Goal: Task Accomplishment & Management: Use online tool/utility

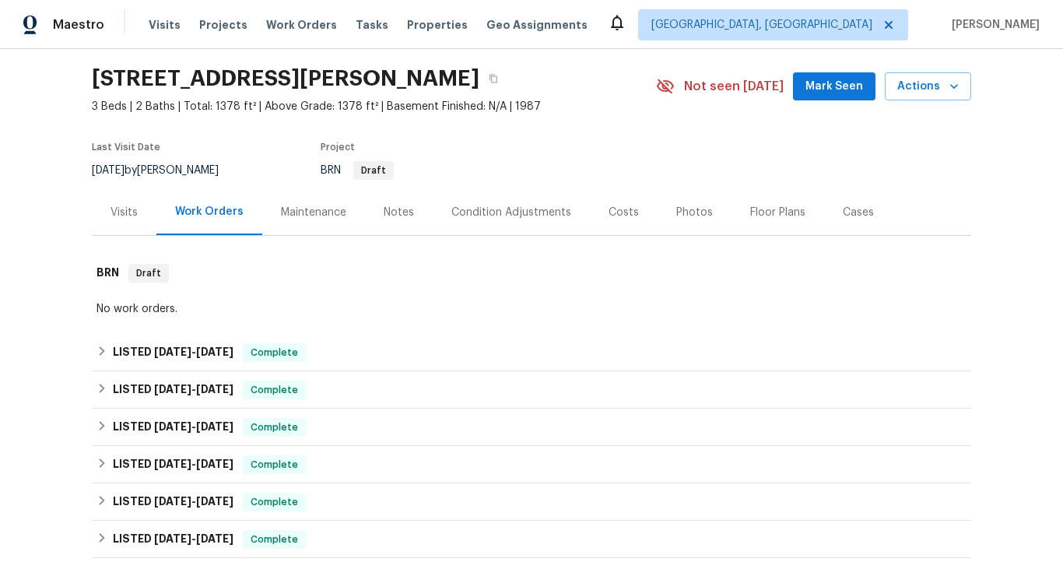
scroll to position [81, 0]
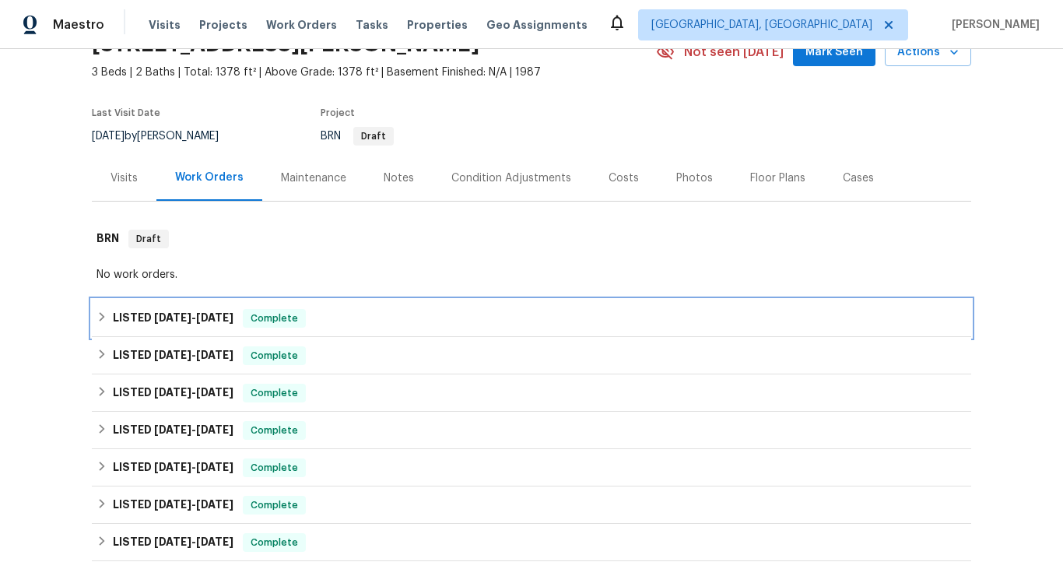
click at [174, 315] on span "[DATE]" at bounding box center [172, 317] width 37 height 11
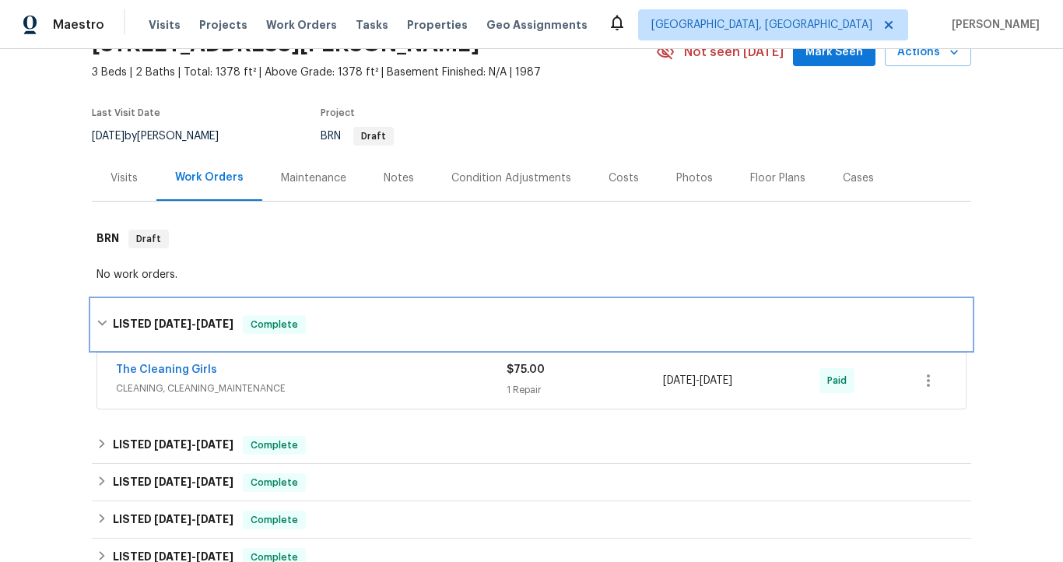
click at [174, 315] on h6 "LISTED [DATE] - [DATE]" at bounding box center [173, 324] width 121 height 19
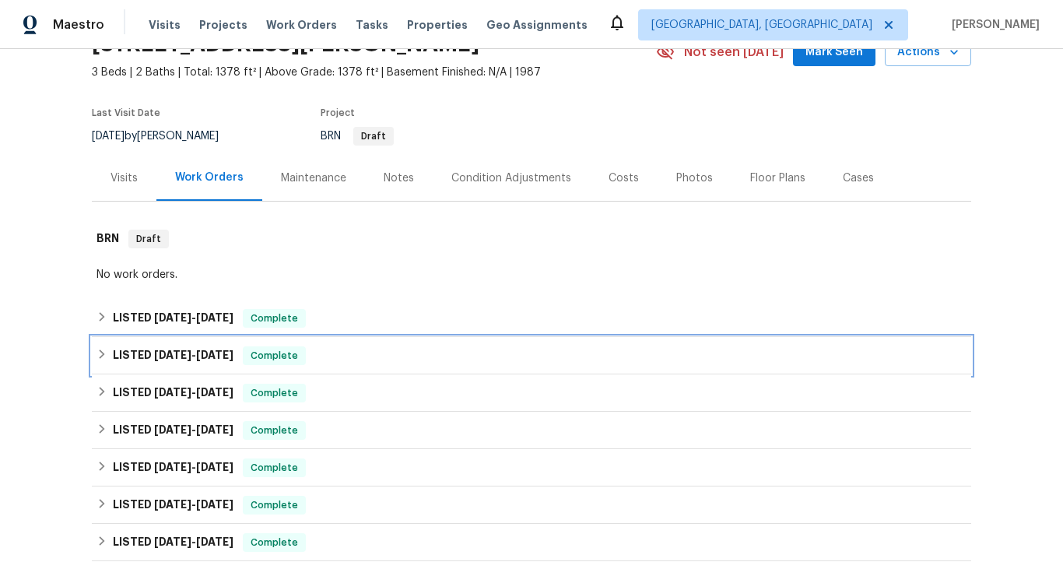
click at [180, 348] on h6 "LISTED [DATE] - [DATE]" at bounding box center [173, 355] width 121 height 19
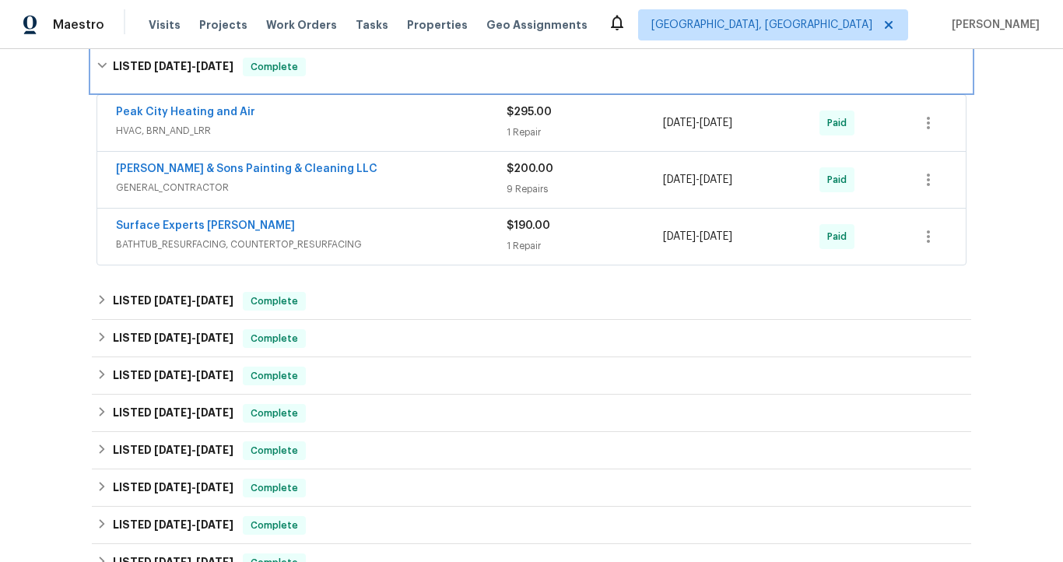
scroll to position [424, 0]
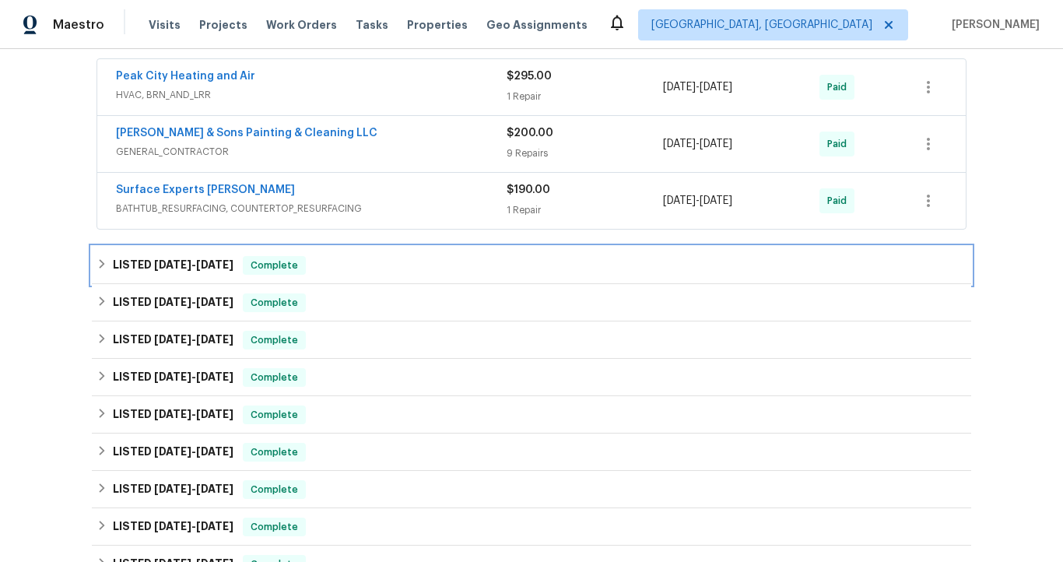
click at [215, 262] on span "[DATE]" at bounding box center [214, 264] width 37 height 11
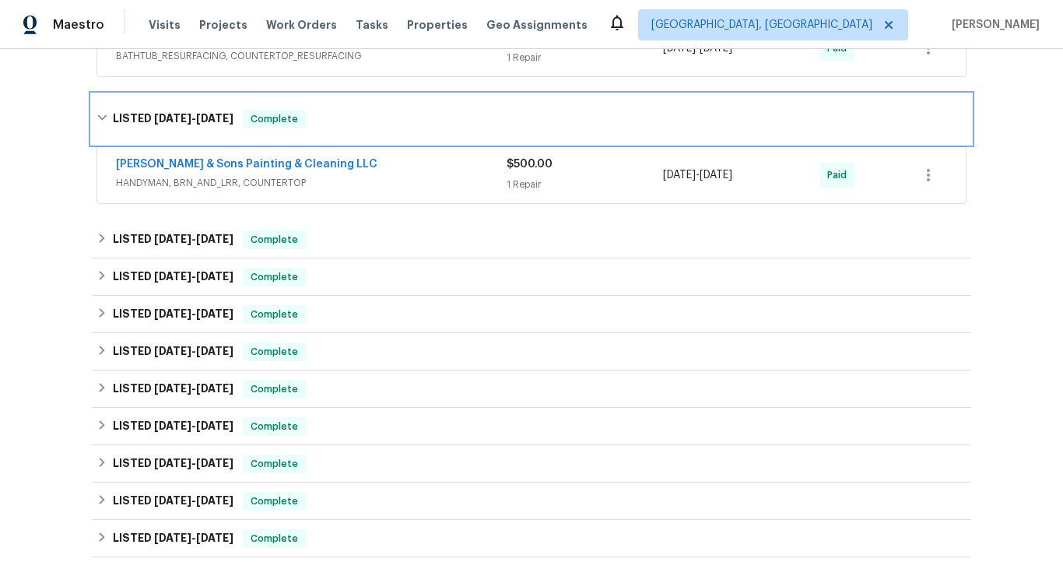
scroll to position [634, 0]
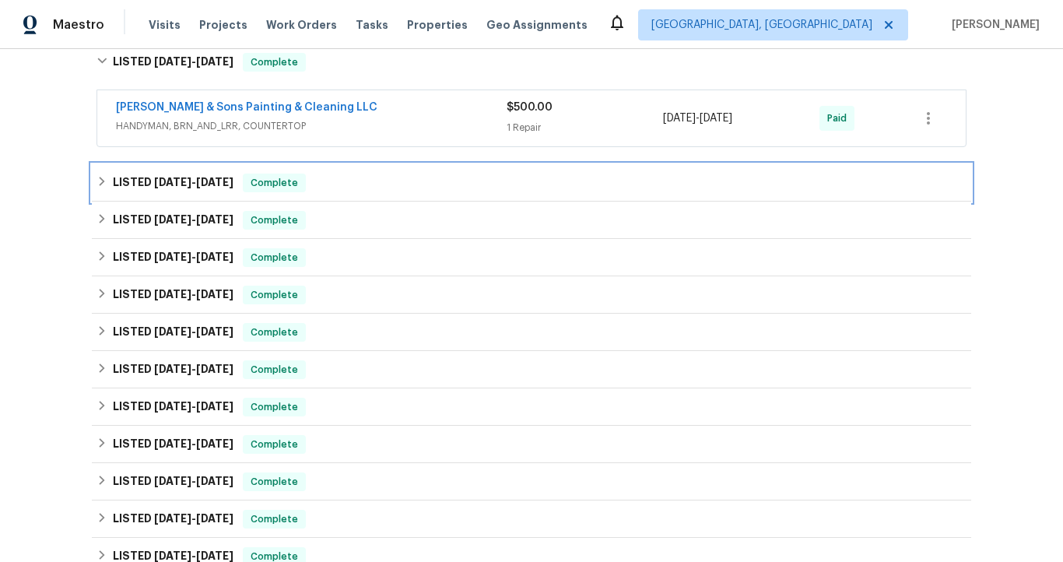
click at [228, 182] on span "[DATE]" at bounding box center [214, 182] width 37 height 11
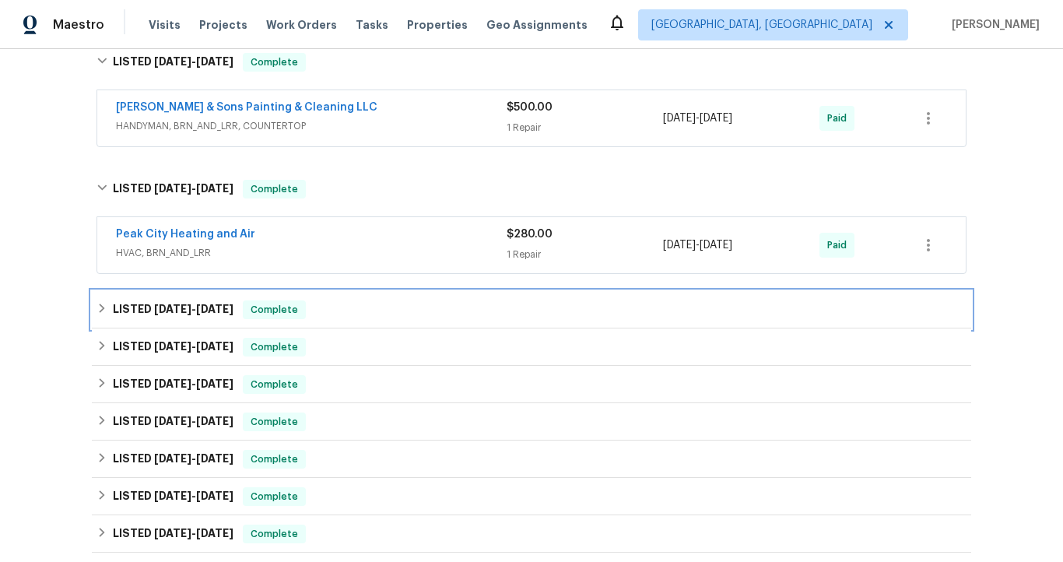
click at [219, 307] on span "[DATE]" at bounding box center [214, 309] width 37 height 11
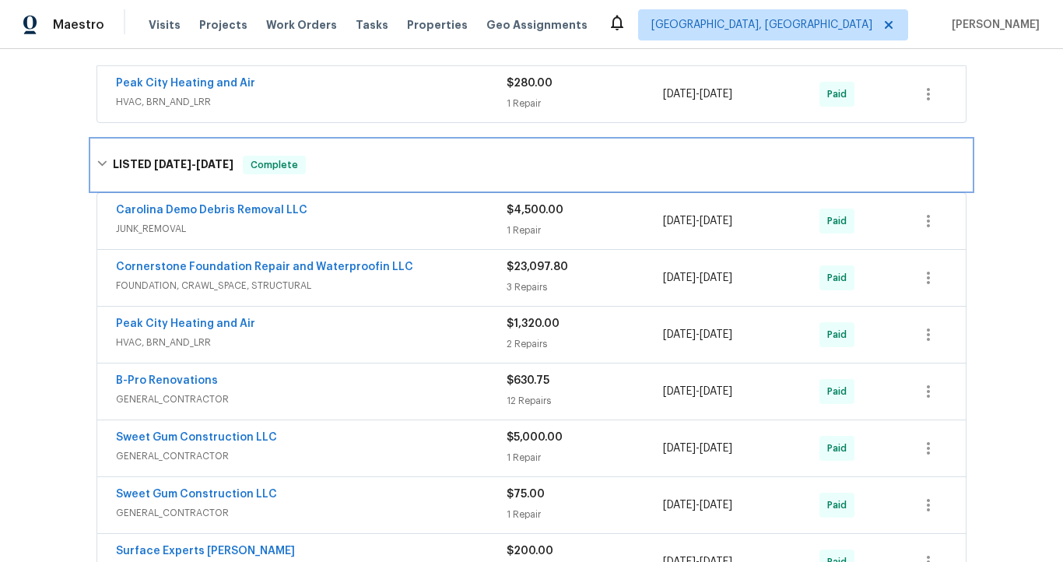
scroll to position [786, 0]
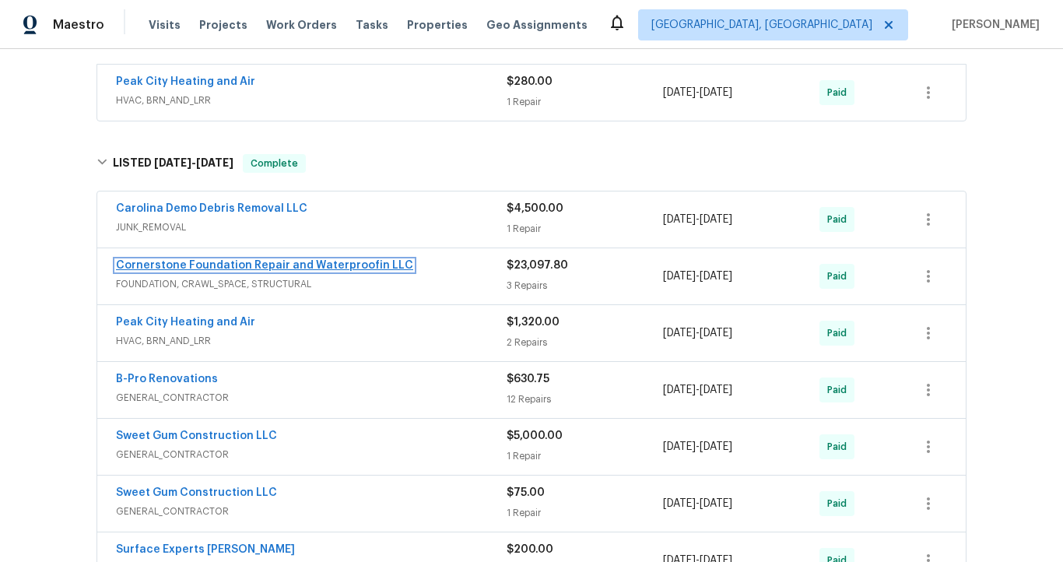
click at [328, 270] on link "Cornerstone Foundation Repair and Waterproofin LLC" at bounding box center [264, 265] width 297 height 11
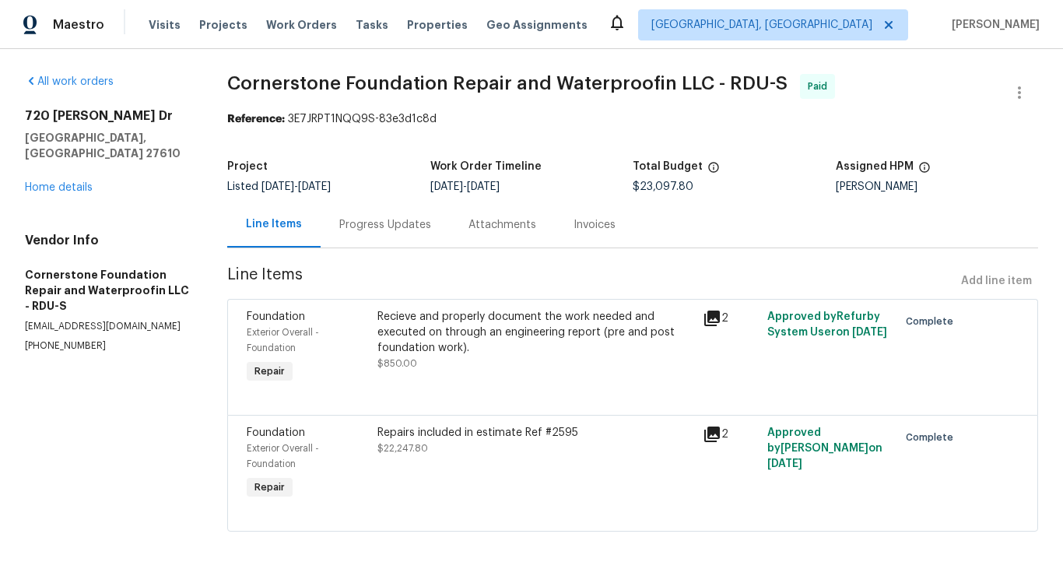
scroll to position [27, 0]
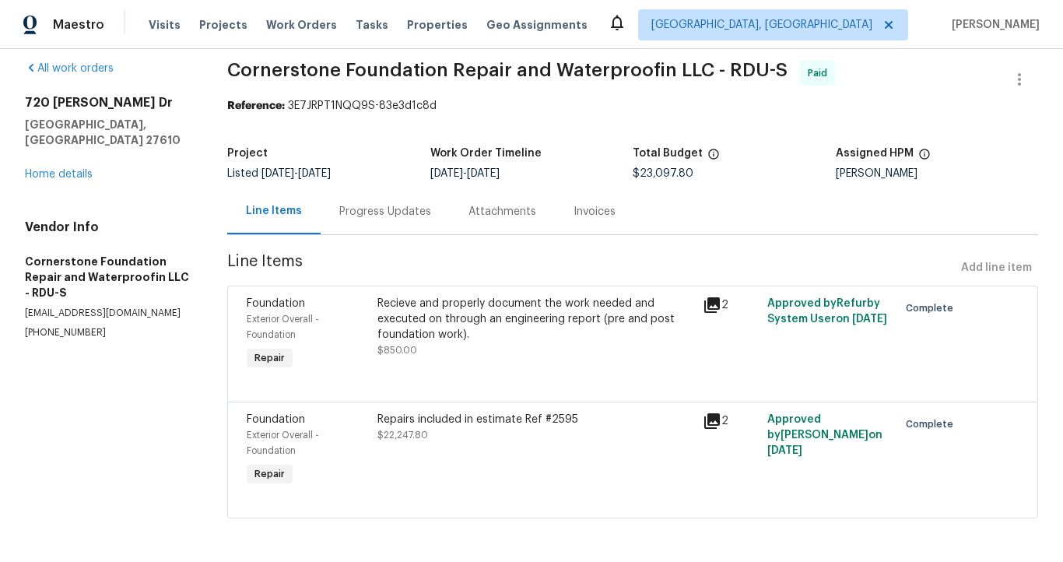
click at [706, 297] on icon at bounding box center [712, 305] width 16 height 16
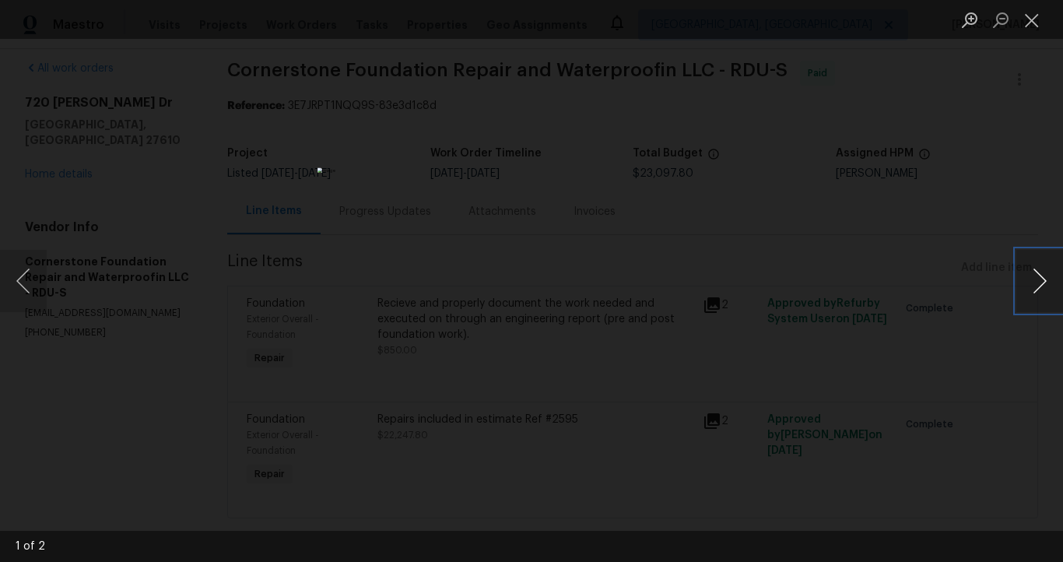
click at [1035, 280] on button "Next image" at bounding box center [1039, 281] width 47 height 62
click at [758, 257] on div "Lightbox" at bounding box center [531, 281] width 1063 height 562
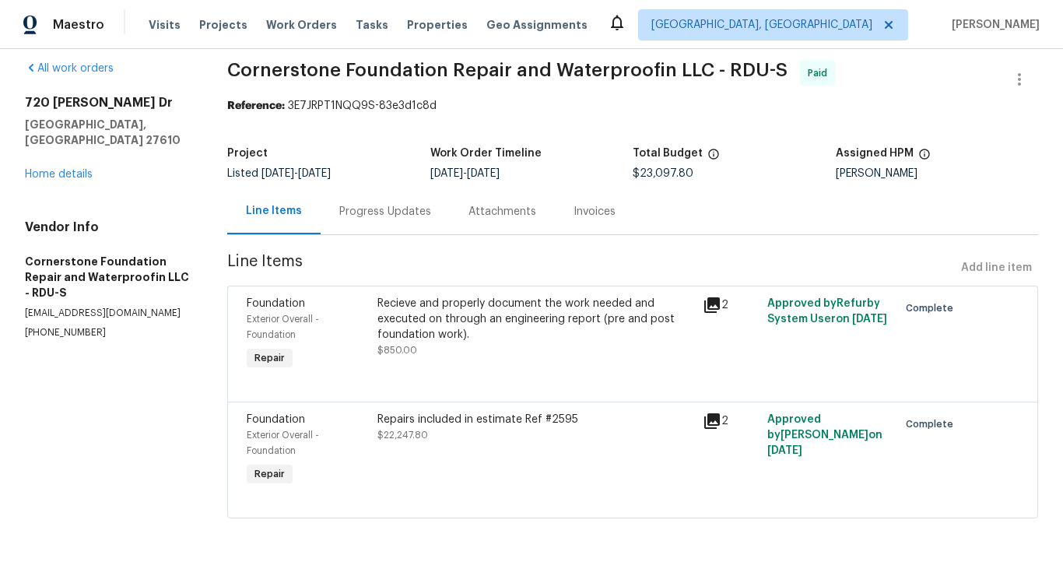
click at [706, 413] on icon at bounding box center [712, 421] width 16 height 16
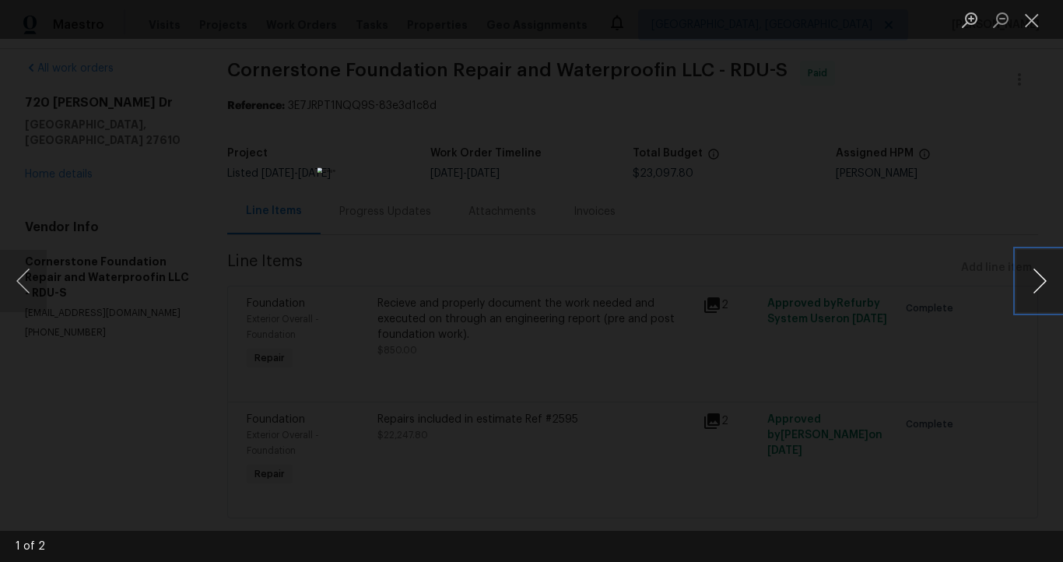
click at [1039, 283] on button "Next image" at bounding box center [1039, 281] width 47 height 62
click at [827, 334] on div "Lightbox" at bounding box center [531, 281] width 1063 height 562
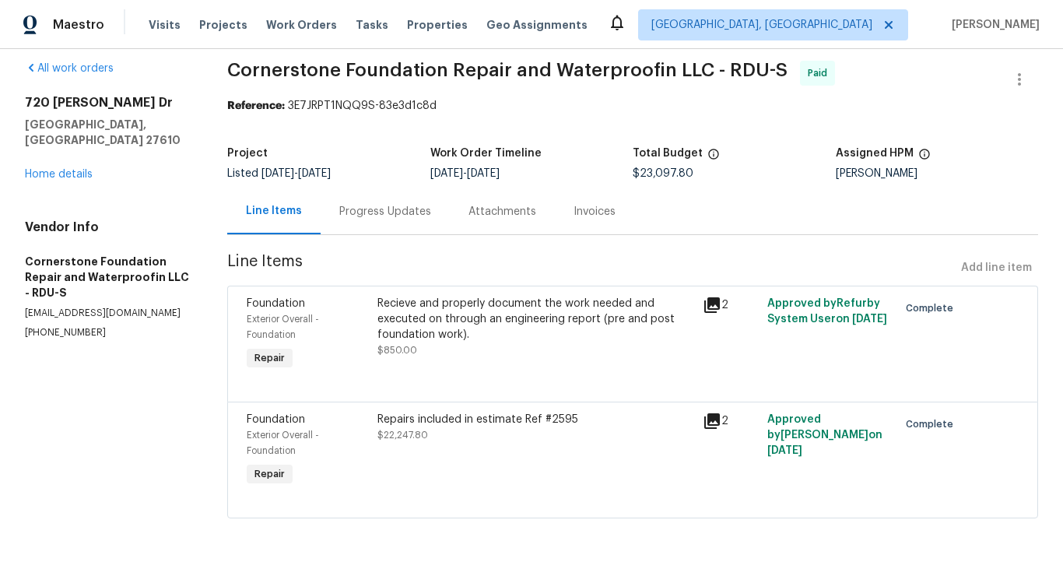
click at [597, 204] on div "Invoices" at bounding box center [595, 212] width 42 height 16
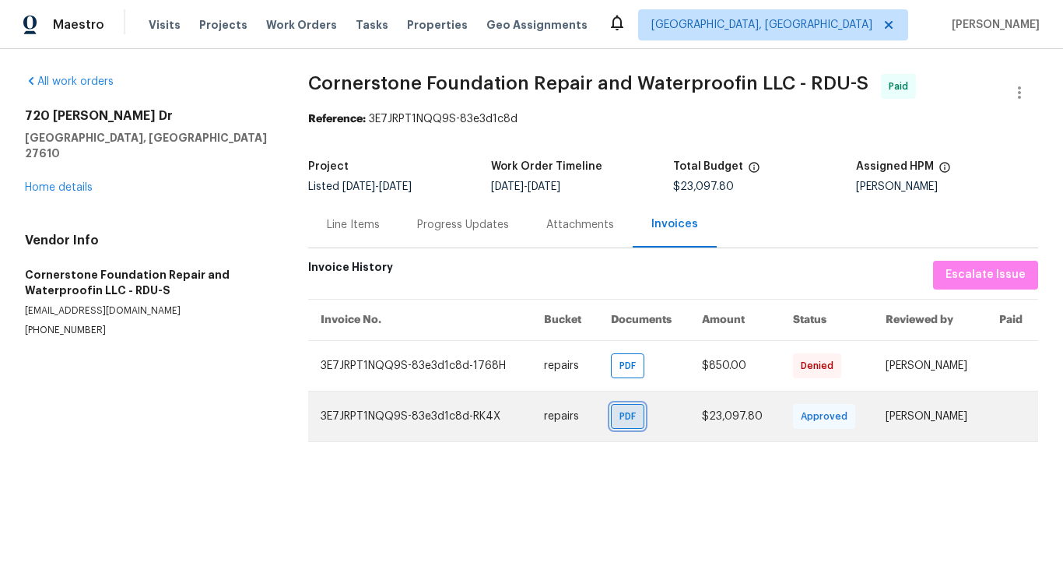
click at [620, 416] on span "PDF" at bounding box center [631, 417] width 23 height 16
